Goal: Task Accomplishment & Management: Manage account settings

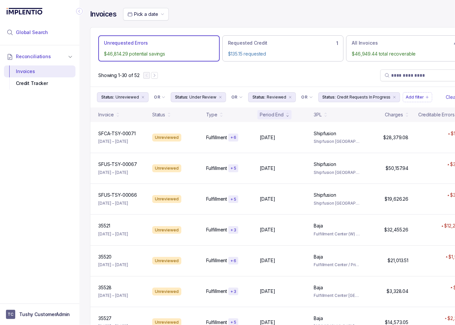
click at [46, 33] on li "Global Search" at bounding box center [39, 32] width 71 height 15
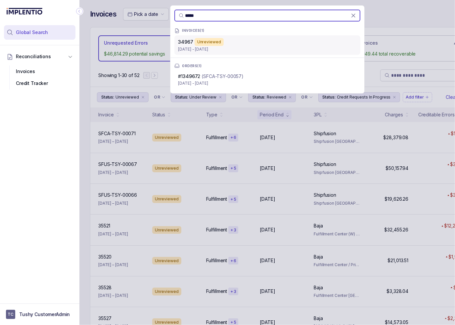
type input "*****"
click at [214, 37] on div "34967 Unreviewed [DATE] - [DATE]" at bounding box center [267, 45] width 186 height 20
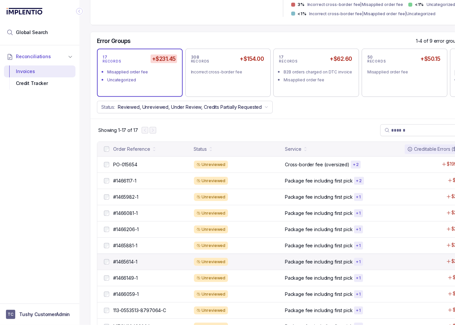
scroll to position [360, 0]
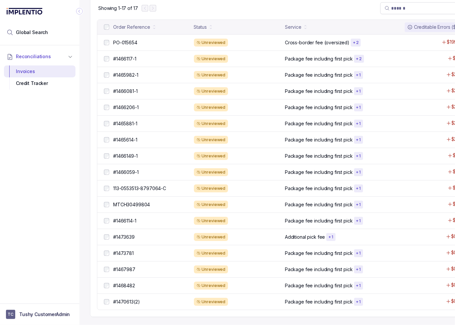
drag, startPoint x: 41, startPoint y: 173, endPoint x: 71, endPoint y: 159, distance: 33.2
click at [41, 171] on div "Reconciliations Invoices Credit Tracker" at bounding box center [39, 172] width 79 height 254
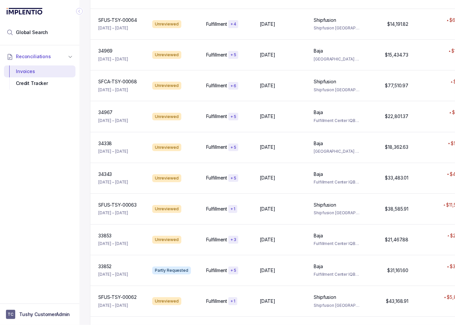
click at [69, 179] on div "Reconciliations Invoices Credit Tracker" at bounding box center [39, 172] width 79 height 254
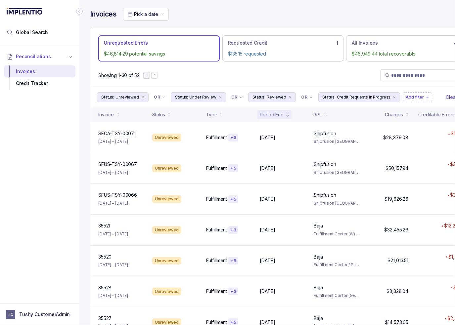
scroll to position [249, 0]
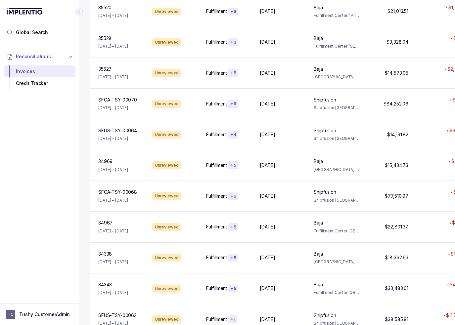
click at [62, 175] on div "Reconciliations Invoices Credit Tracker" at bounding box center [39, 172] width 79 height 254
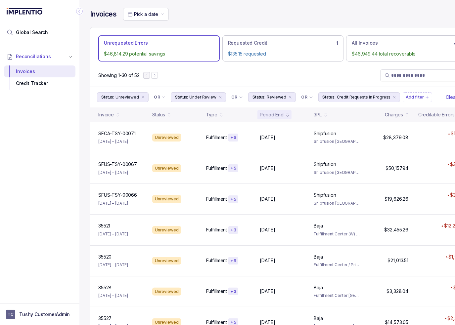
scroll to position [0, 0]
click at [243, 66] on div "Showing 1-30 of 52" at bounding box center [282, 75] width 385 height 22
click at [52, 311] on p "Tushy CustomerAdmin" at bounding box center [44, 314] width 51 height 7
click at [38, 300] on p "Logout" at bounding box center [43, 300] width 55 height 7
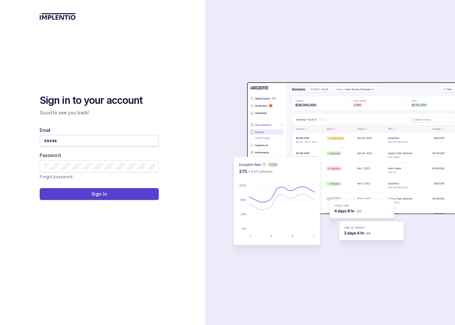
click at [94, 143] on input "Email" at bounding box center [99, 141] width 110 height 7
type input "**********"
